Goal: Task Accomplishment & Management: Complete application form

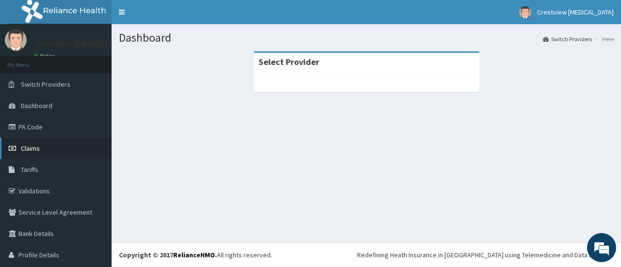
click at [33, 150] on span "Claims" at bounding box center [30, 148] width 19 height 9
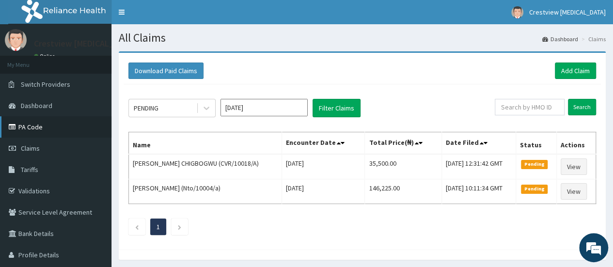
click at [33, 126] on link "PA Code" at bounding box center [56, 126] width 112 height 21
click at [565, 72] on link "Add Claim" at bounding box center [575, 71] width 41 height 16
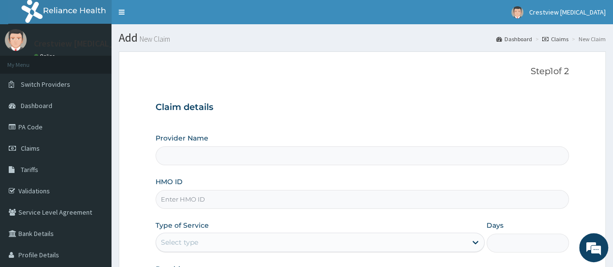
paste input "gci/10016/a"
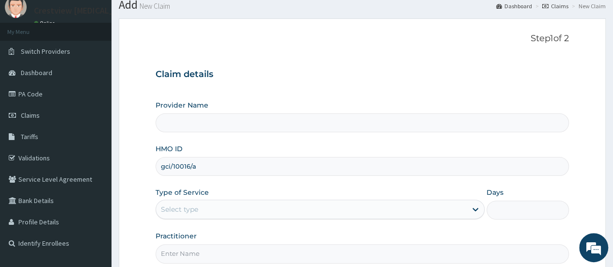
scroll to position [97, 0]
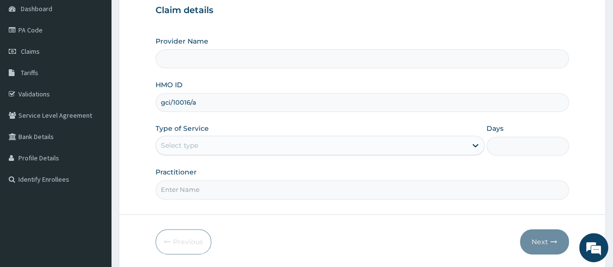
type input "gci/10016/a"
click at [236, 144] on div "Select type" at bounding box center [311, 146] width 311 height 16
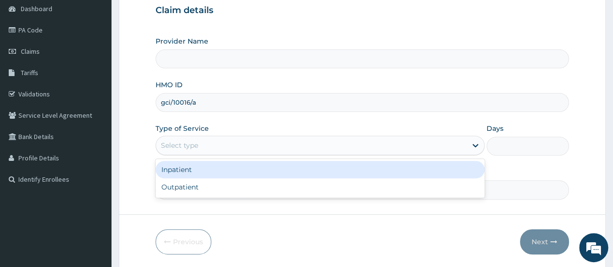
type input "Crestview Radiology Limited"
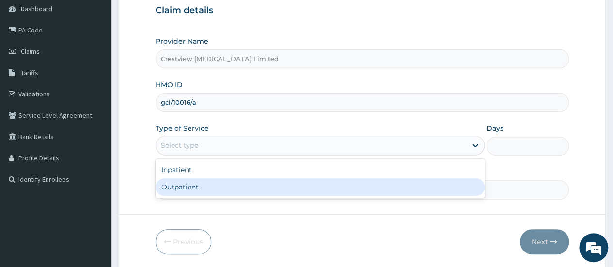
click at [214, 190] on div "Outpatient" at bounding box center [320, 186] width 329 height 17
type input "1"
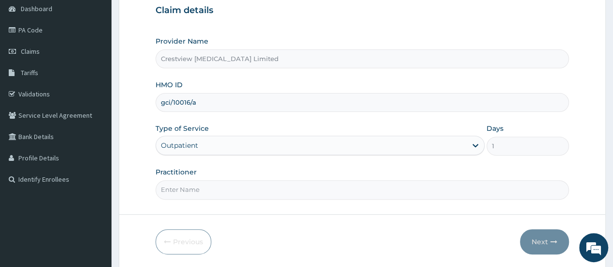
drag, startPoint x: 225, startPoint y: 190, endPoint x: 233, endPoint y: 187, distance: 7.7
click at [225, 190] on input "Practitioner" at bounding box center [363, 189] width 414 height 19
type input "DR TOYOBO"
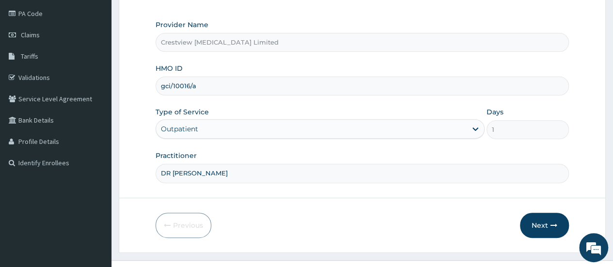
scroll to position [129, 0]
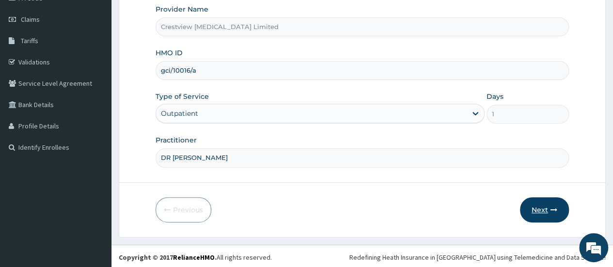
click at [537, 209] on button "Next" at bounding box center [544, 209] width 49 height 25
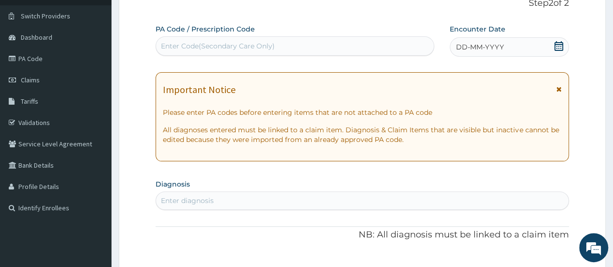
scroll to position [32, 0]
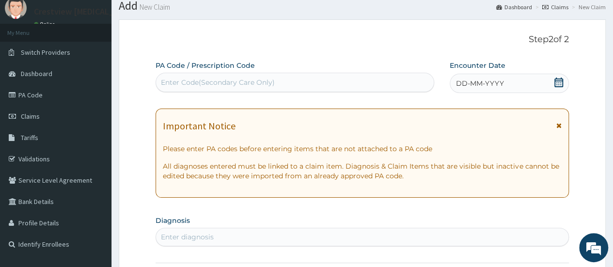
click at [239, 85] on div "Enter Code(Secondary Care Only)" at bounding box center [218, 83] width 114 height 10
paste input "PA/510674"
type input "PA/510674"
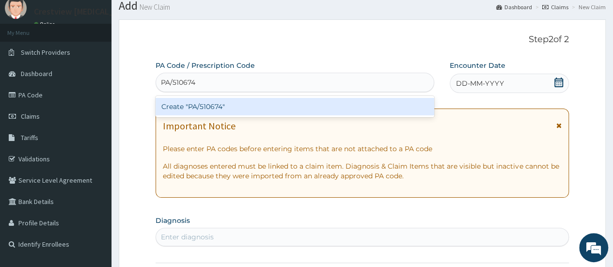
click at [234, 113] on div "Create "PA/510674"" at bounding box center [295, 106] width 278 height 17
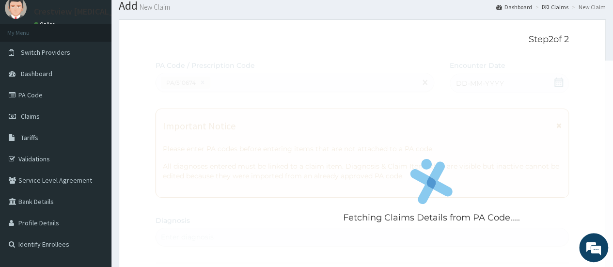
scroll to position [269, 0]
